Goal: Use online tool/utility: Utilize a website feature to perform a specific function

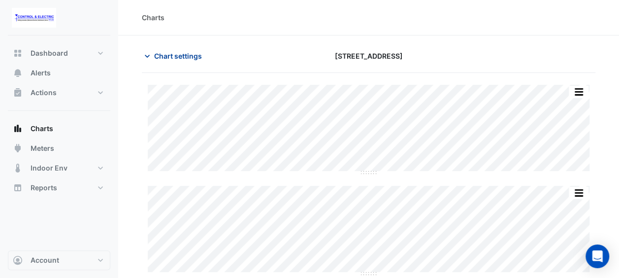
click at [162, 54] on span "Chart settings" at bounding box center [178, 56] width 48 height 10
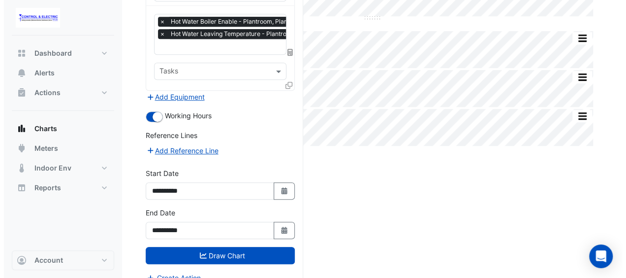
scroll to position [359, 0]
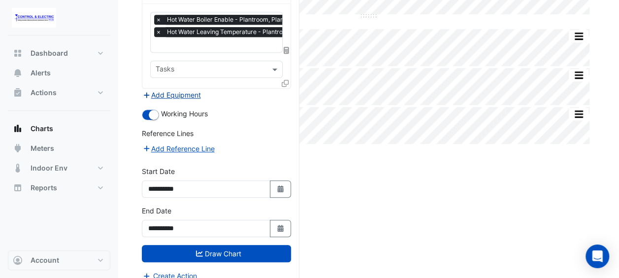
click at [197, 89] on button "Add Equipment" at bounding box center [172, 94] width 60 height 11
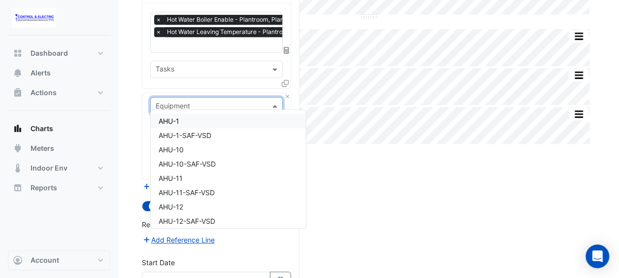
click at [196, 101] on input "text" at bounding box center [207, 106] width 102 height 10
type input "*"
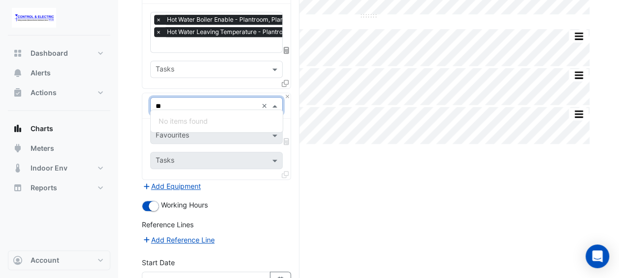
type input "*"
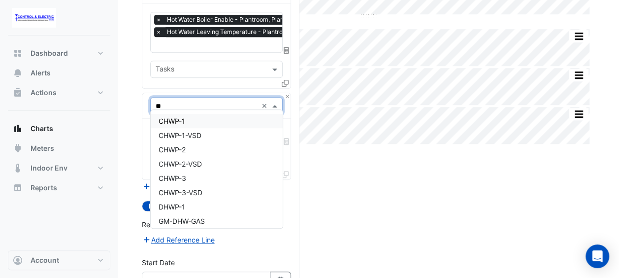
type input "*"
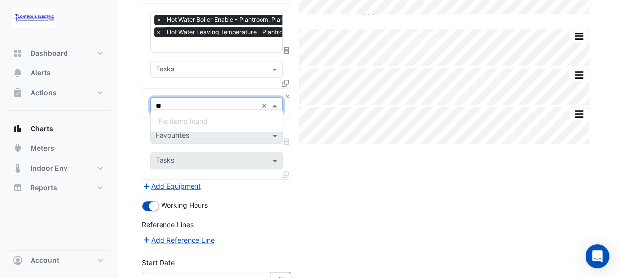
type input "*"
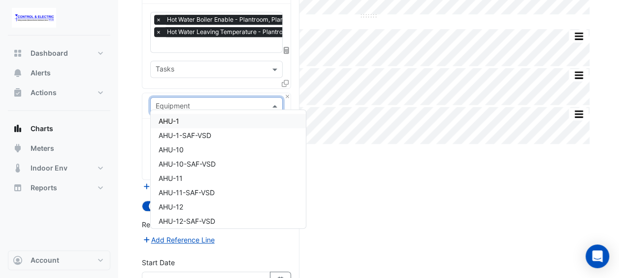
click at [390, 195] on div "Split by Equip Split All Split None Print Save as JPEG Save as PNG Pivot Data T…" at bounding box center [369, 47] width 454 height 666
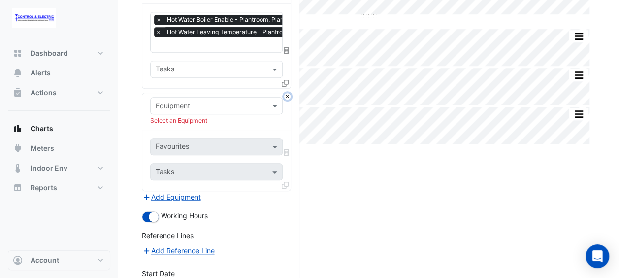
click at [287, 93] on button "Close" at bounding box center [287, 96] width 6 height 6
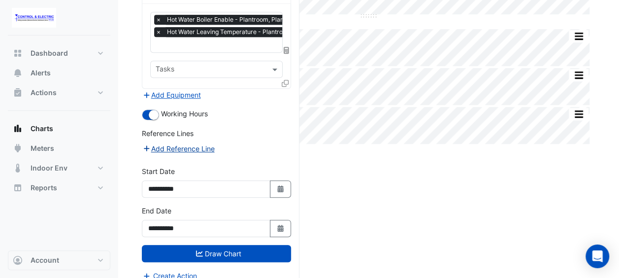
click at [181, 143] on button "Add Reference Line" at bounding box center [178, 148] width 73 height 11
select select "*"
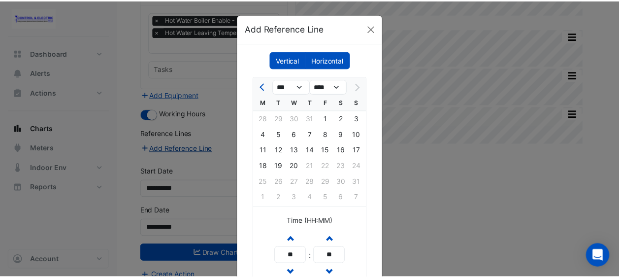
scroll to position [82, 0]
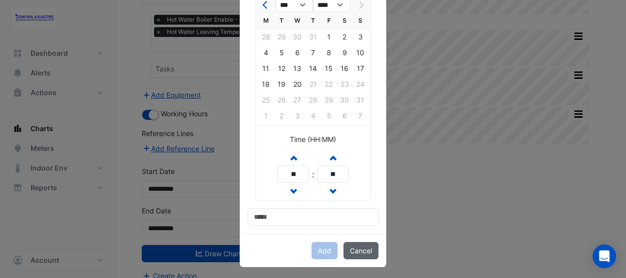
click at [362, 248] on button "Cancel" at bounding box center [361, 250] width 35 height 17
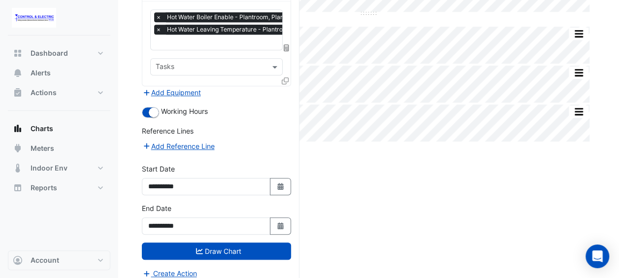
scroll to position [0, 0]
